Goal: Browse casually

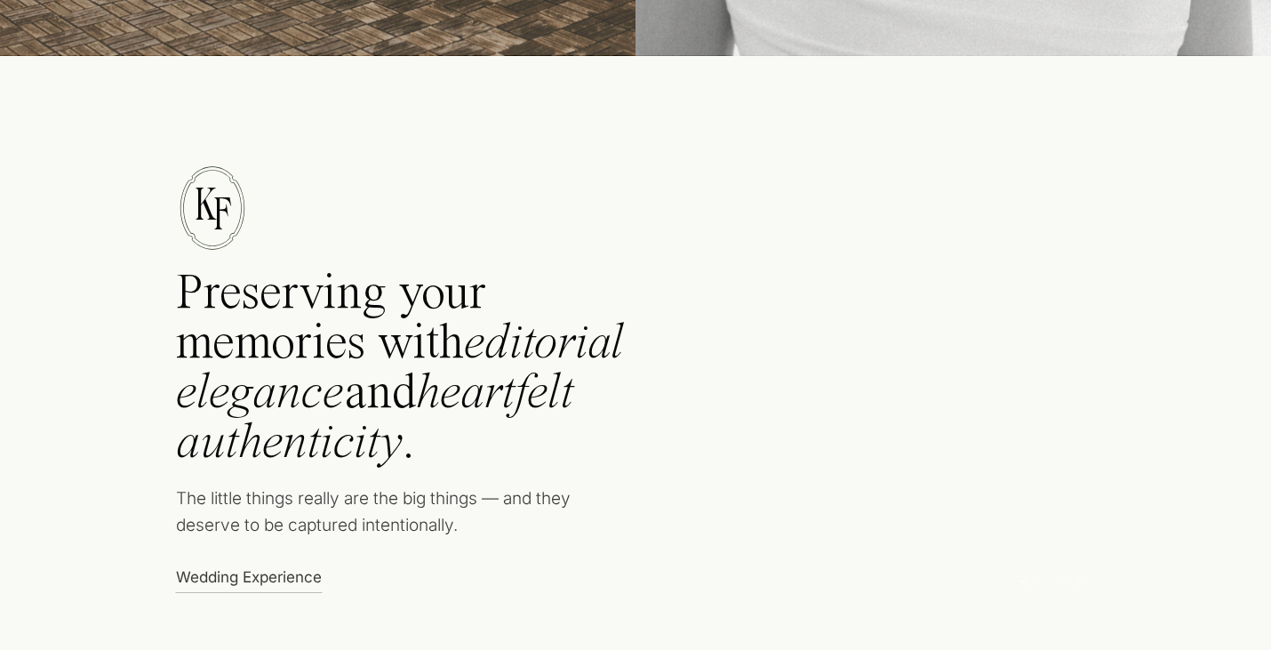
scroll to position [608, 0]
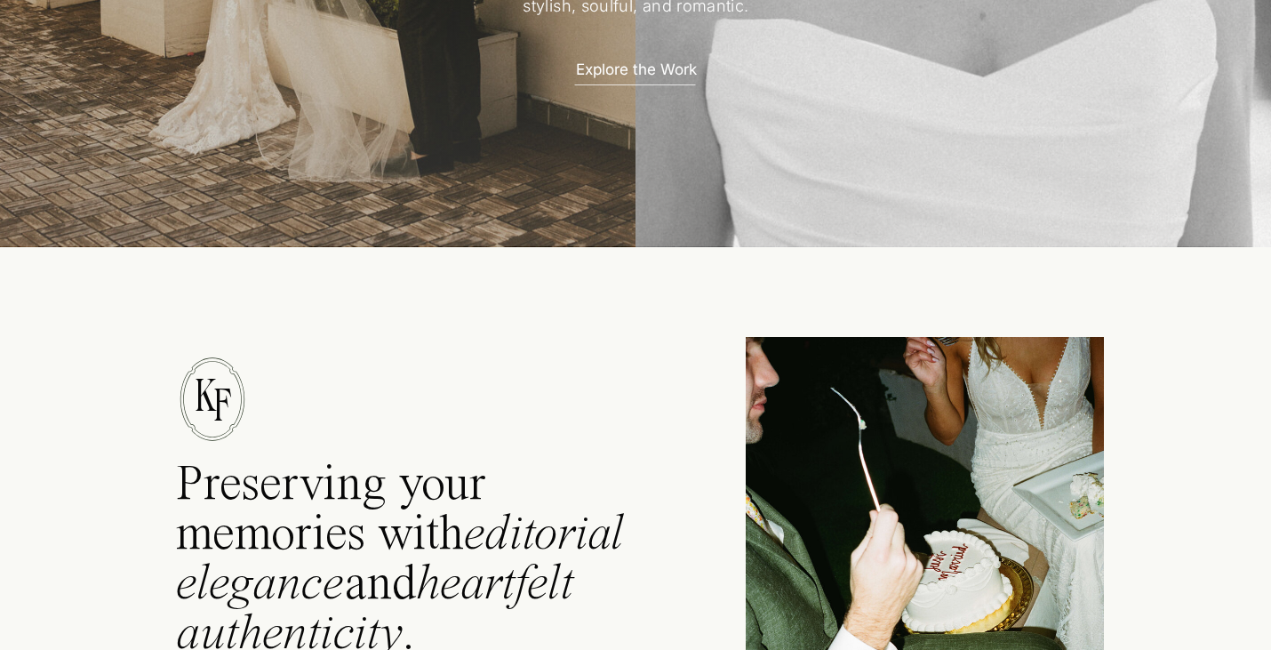
click at [639, 64] on p "Explore the Work" at bounding box center [636, 68] width 156 height 19
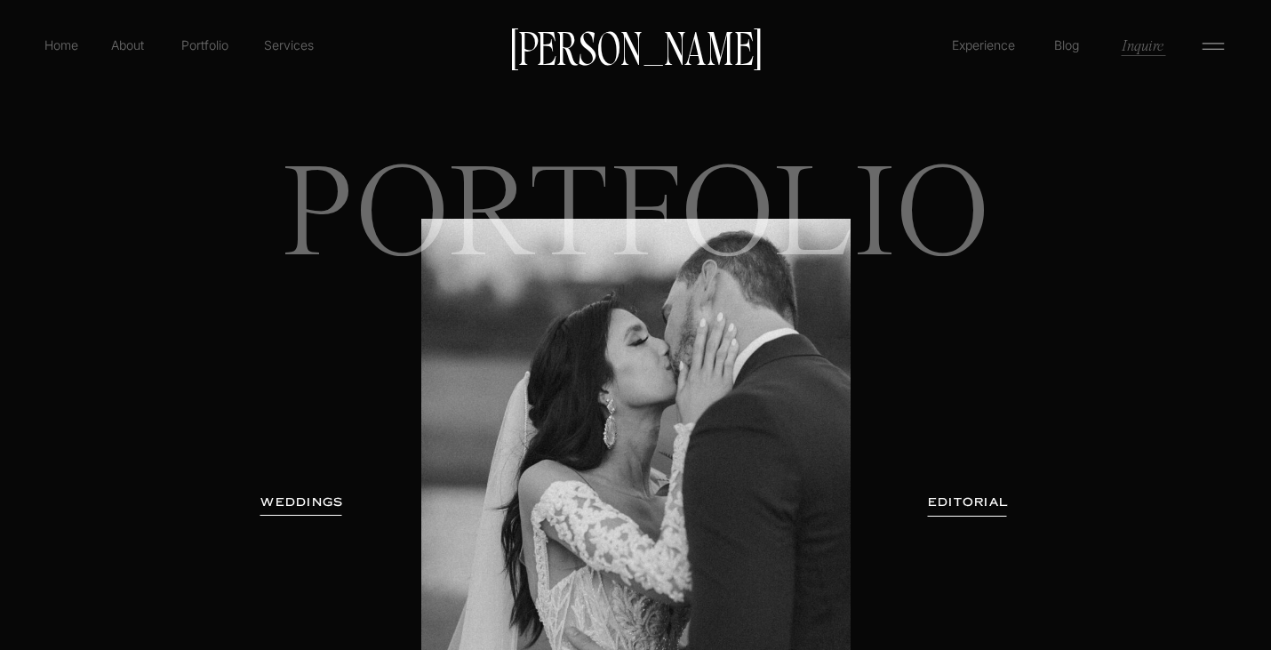
scroll to position [185, 0]
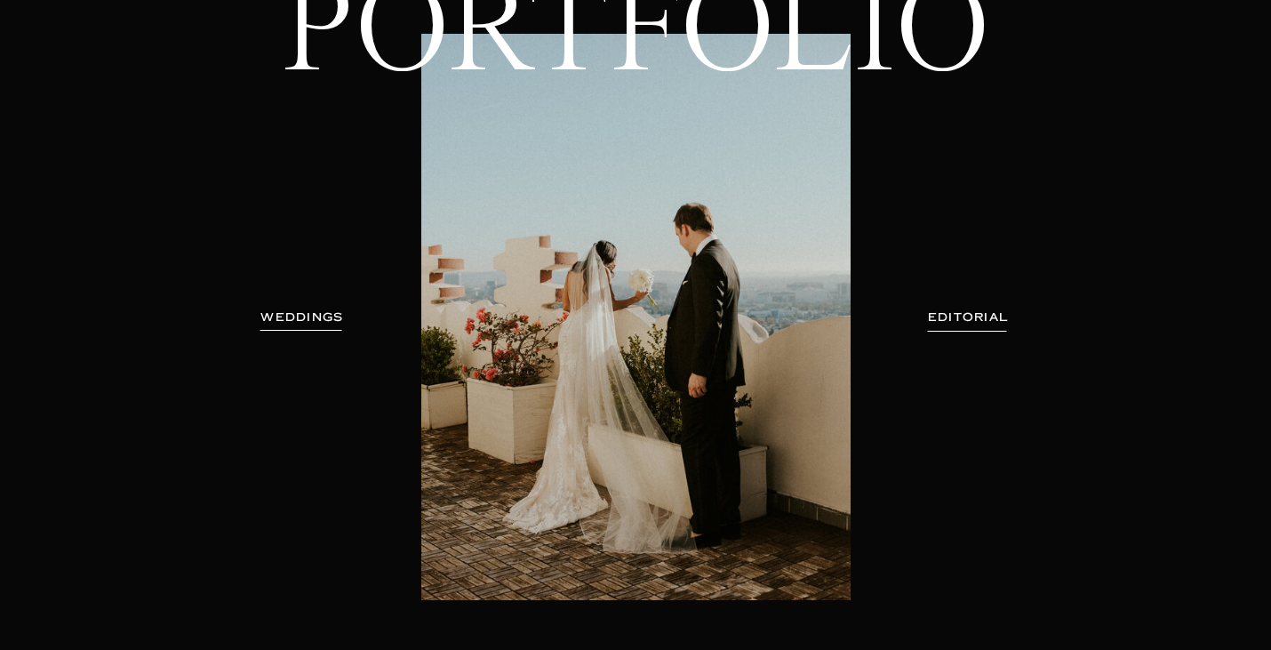
click at [313, 318] on h3 "WEDDINGS" at bounding box center [302, 317] width 112 height 18
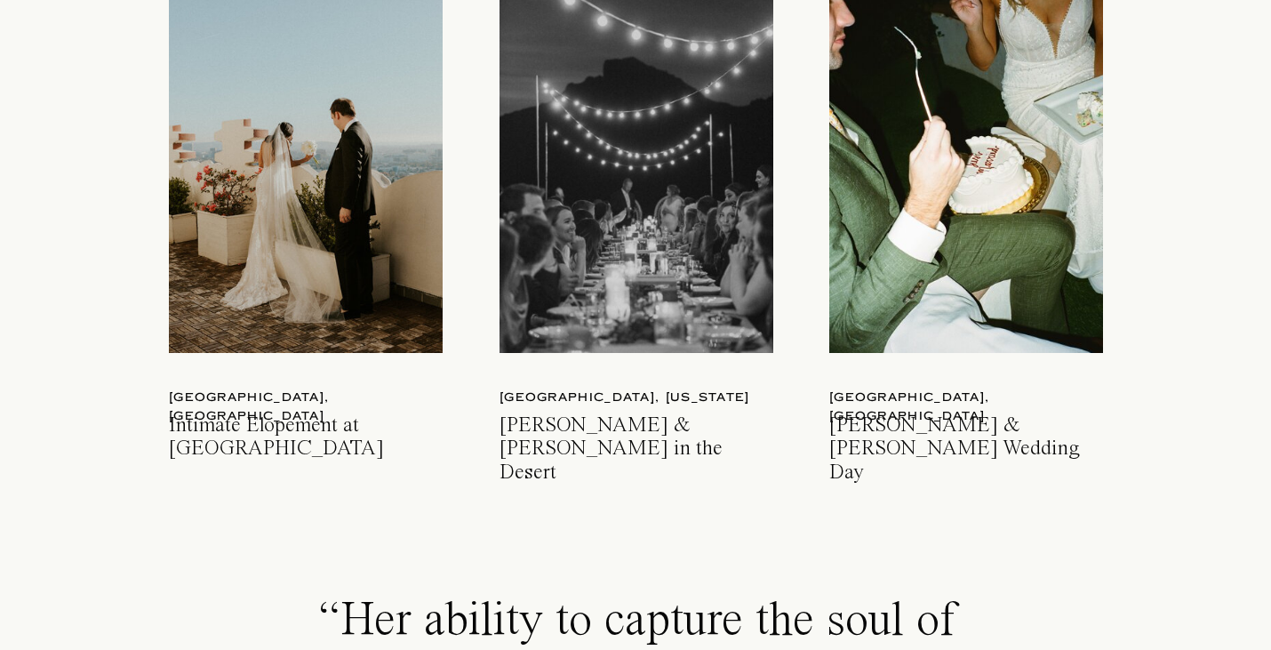
scroll to position [2683, 0]
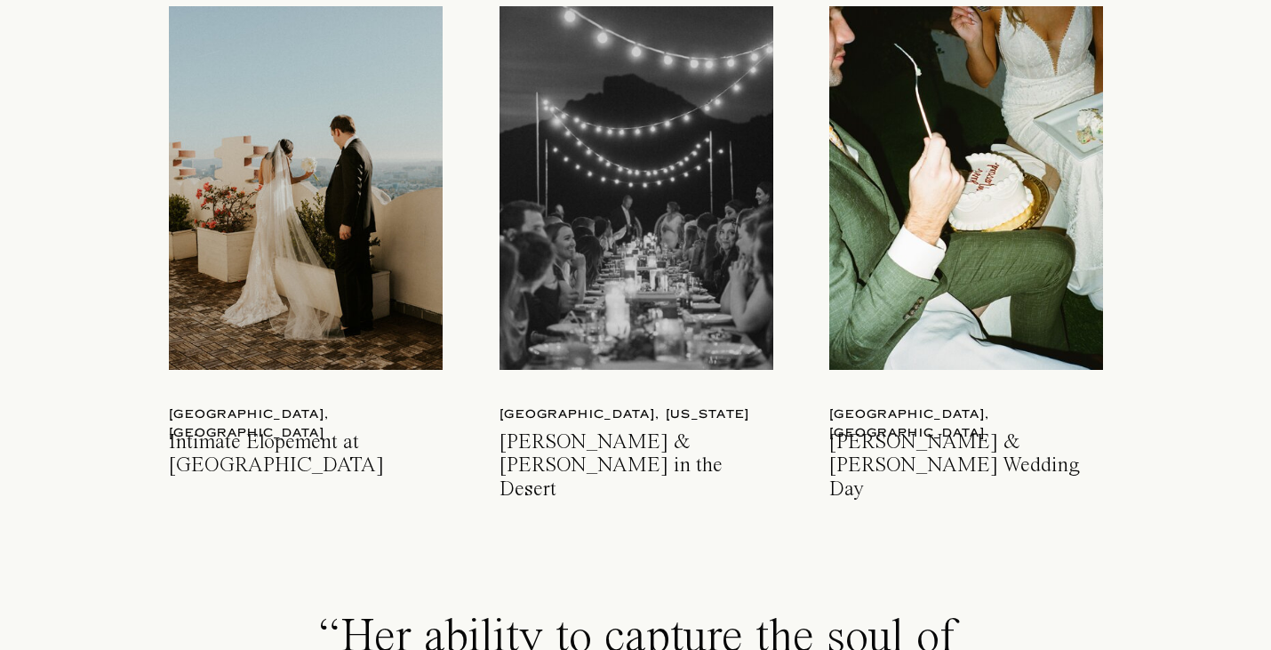
click at [1018, 228] on div at bounding box center [966, 187] width 274 height 363
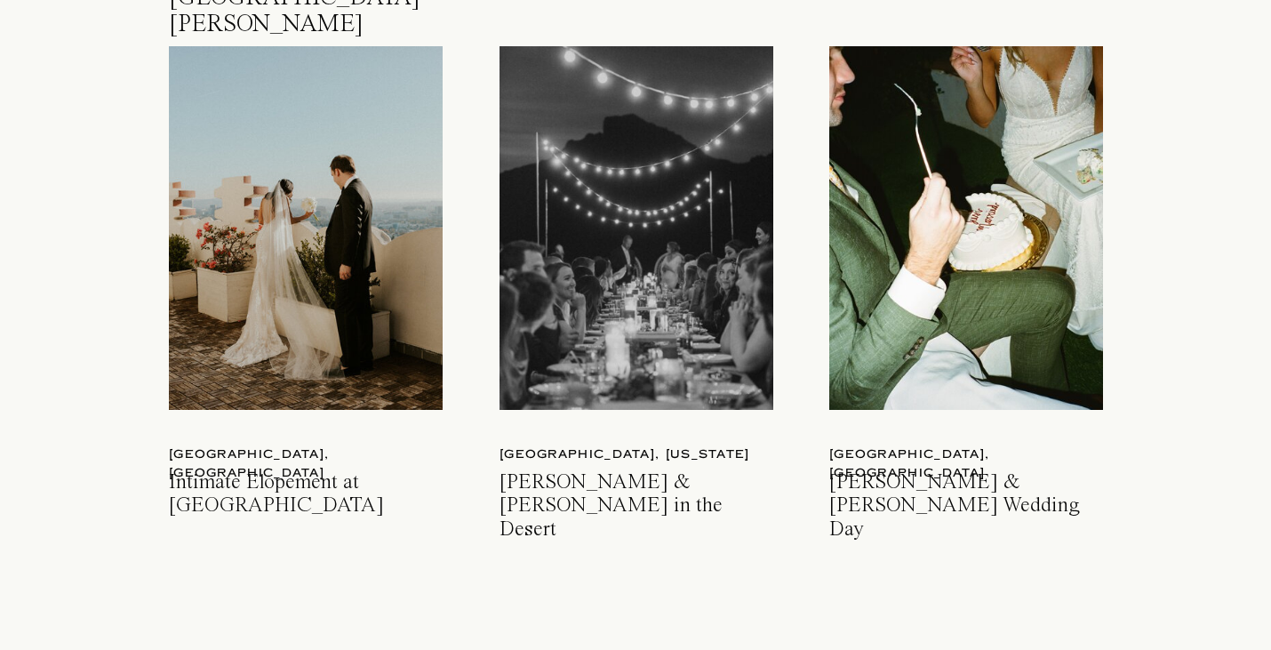
click at [655, 303] on div at bounding box center [636, 227] width 274 height 363
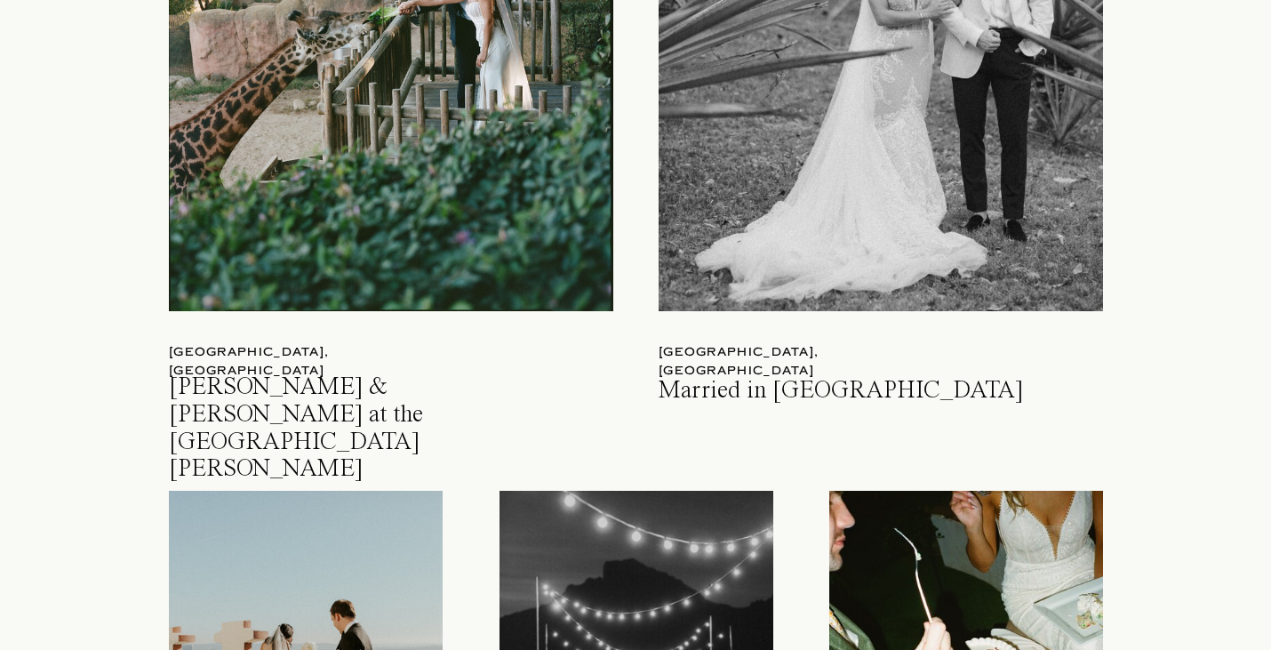
scroll to position [2191, 0]
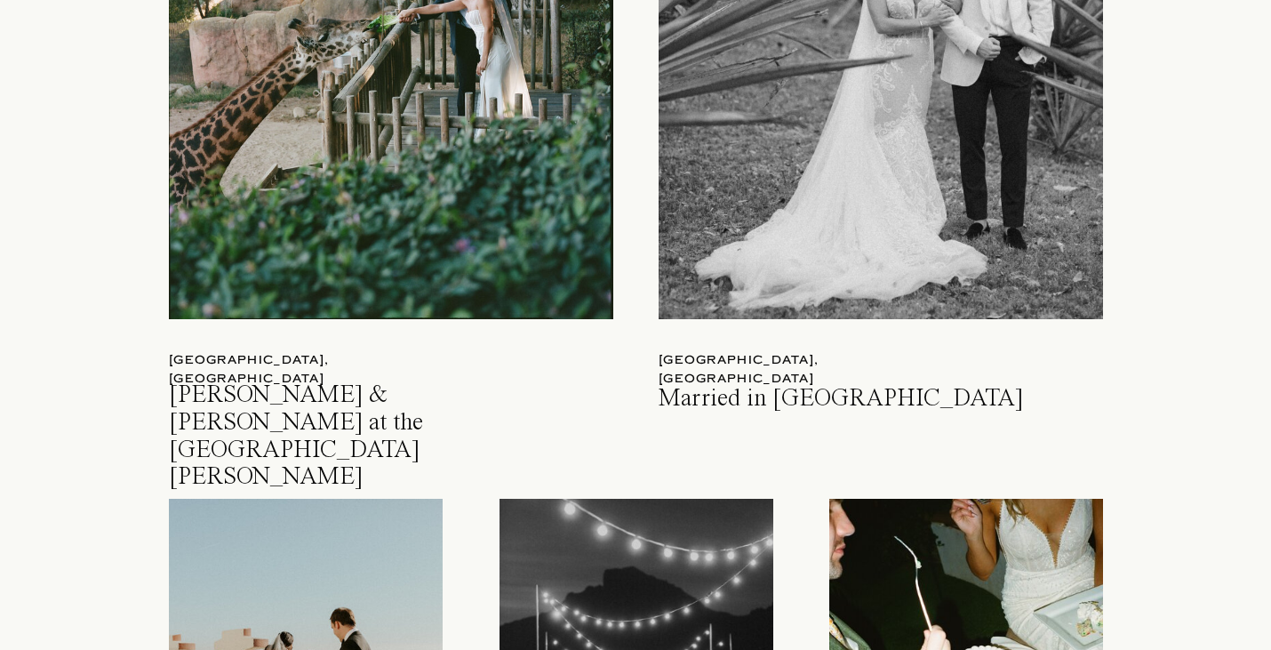
click at [876, 260] on div at bounding box center [881, 28] width 444 height 581
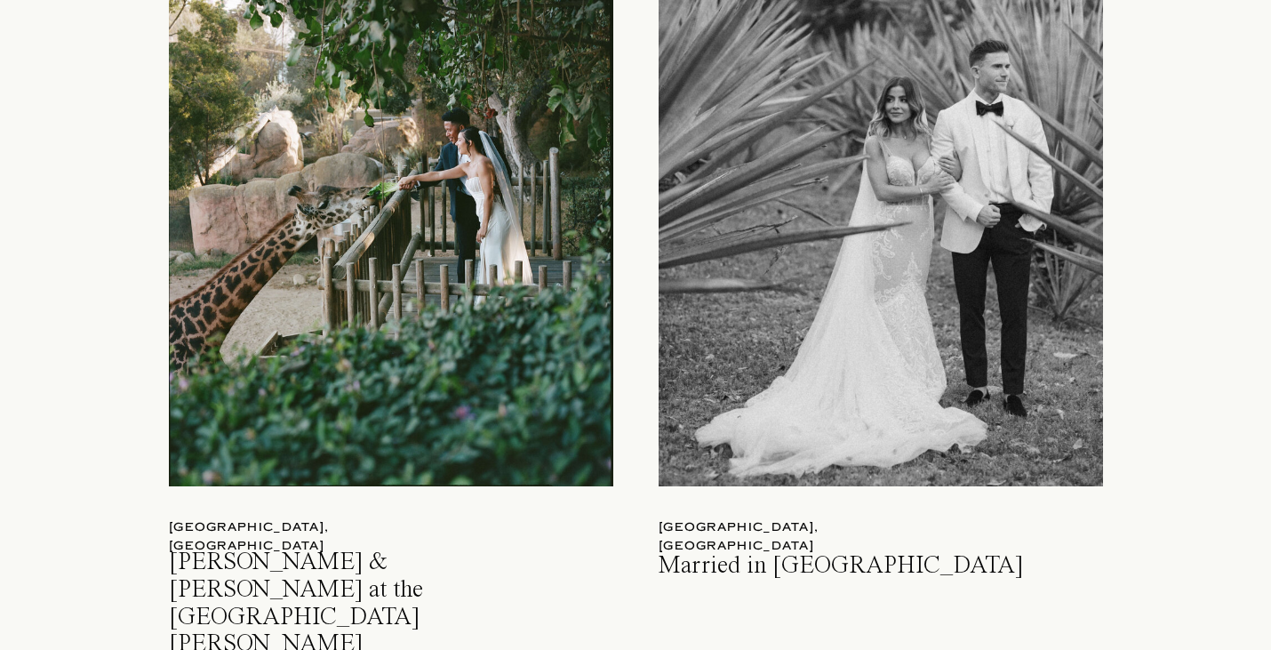
scroll to position [2021, 0]
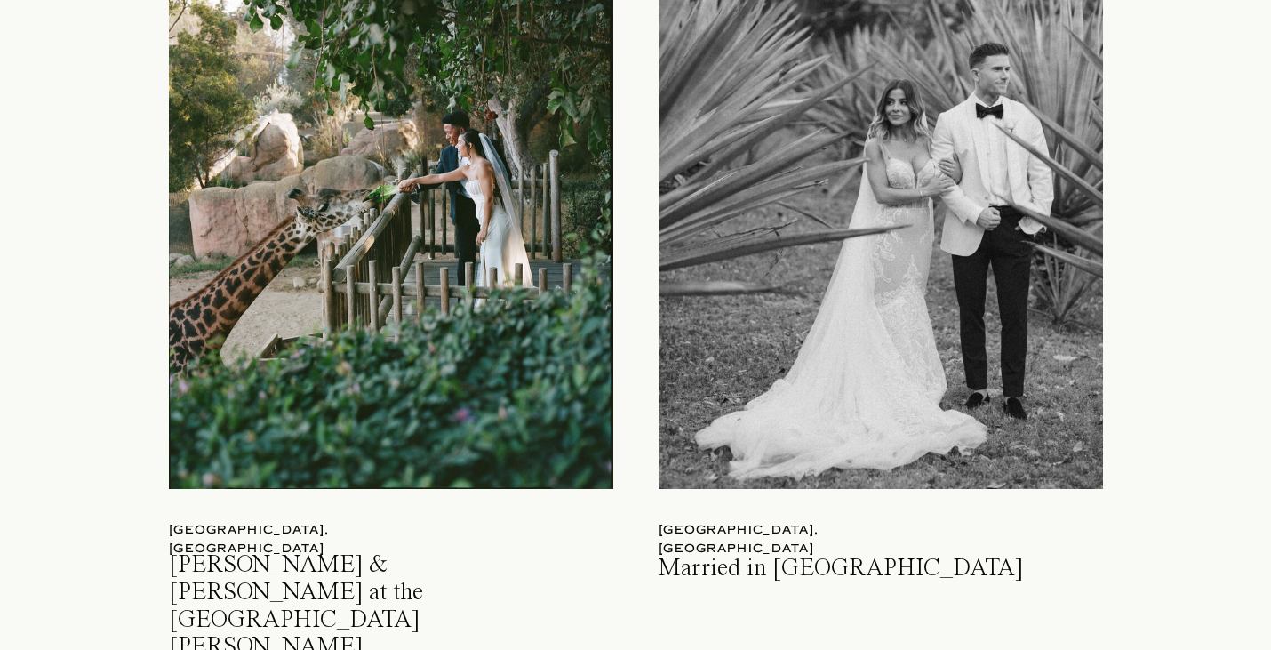
click at [483, 231] on div at bounding box center [391, 198] width 444 height 581
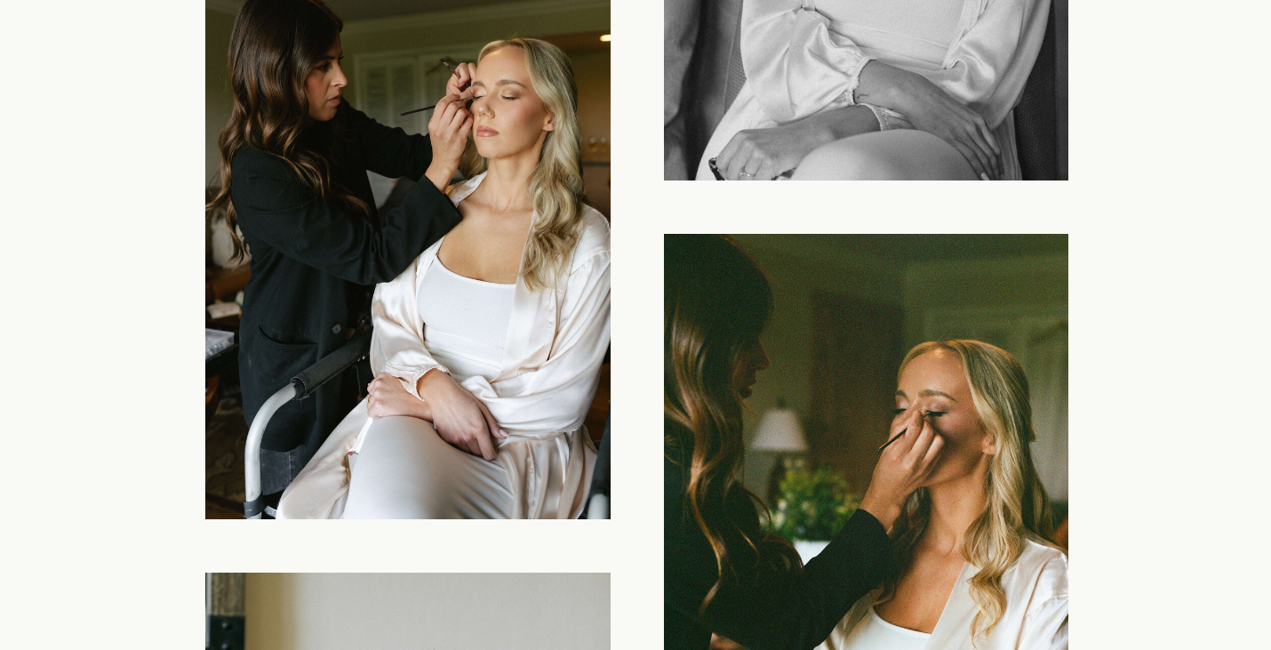
scroll to position [4324, 0]
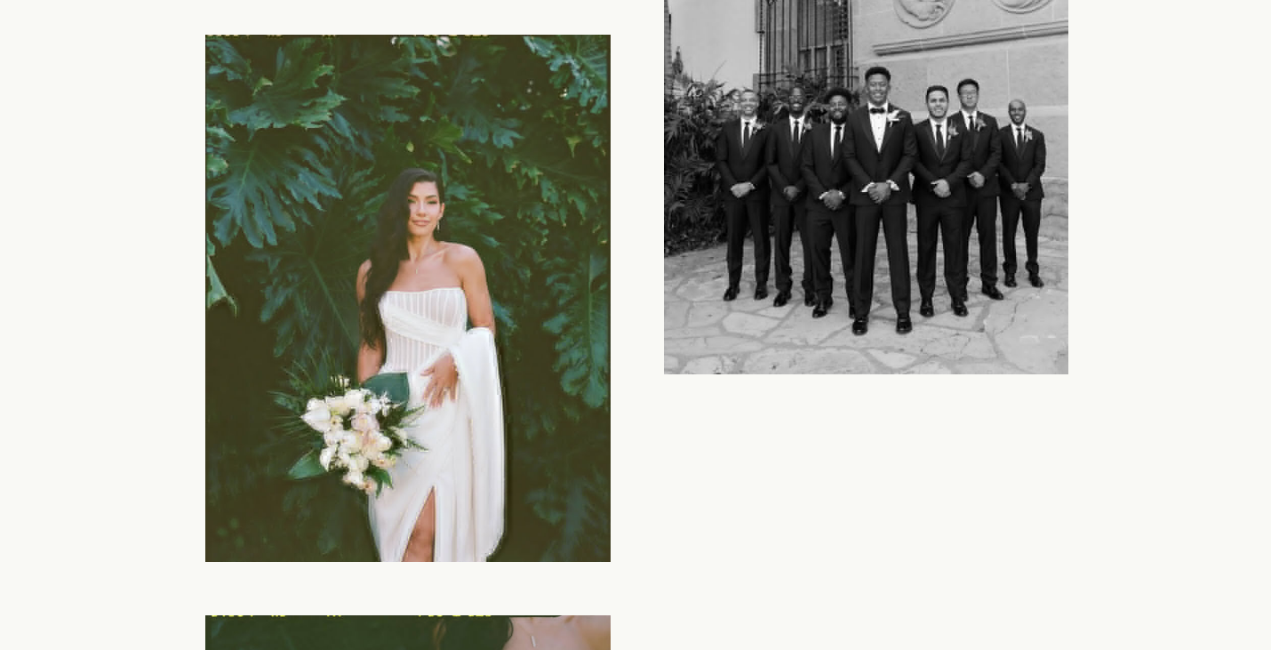
scroll to position [11657, 0]
